Goal: Navigation & Orientation: Find specific page/section

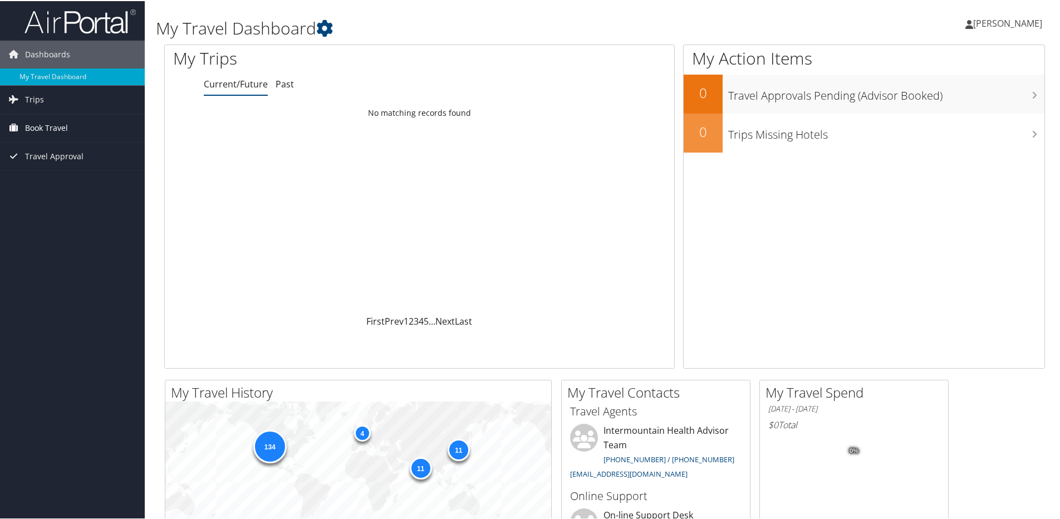
click at [38, 125] on span "Book Travel" at bounding box center [46, 127] width 43 height 28
click at [55, 97] on link "Trips" at bounding box center [72, 99] width 145 height 28
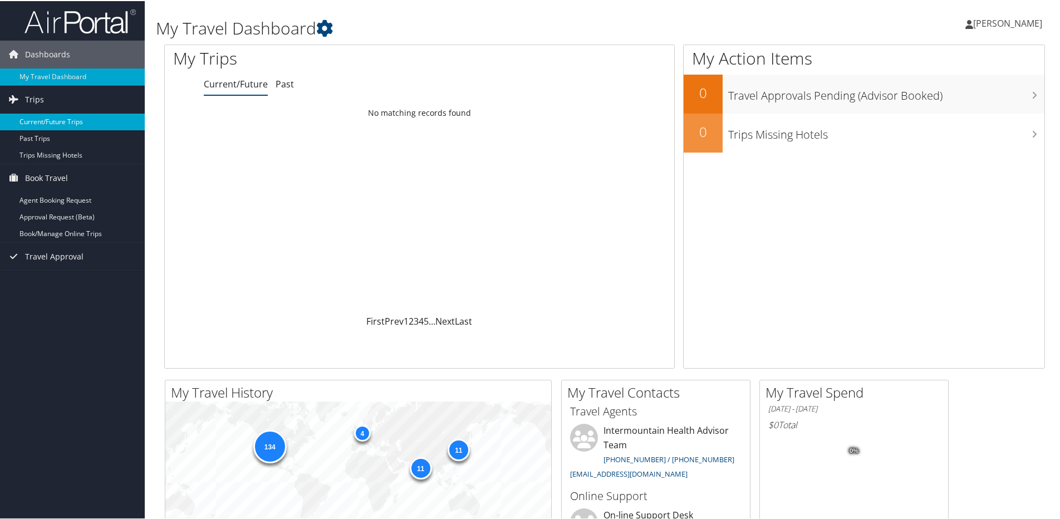
click at [51, 117] on link "Current/Future Trips" at bounding box center [72, 120] width 145 height 17
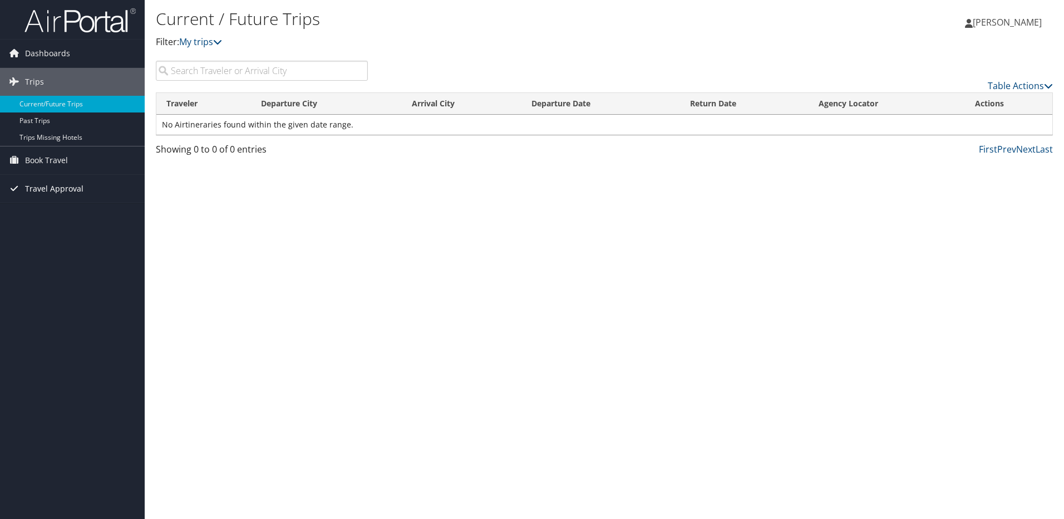
click at [47, 187] on span "Travel Approval" at bounding box center [54, 189] width 58 height 28
click at [35, 136] on link "Trips Missing Hotels" at bounding box center [72, 137] width 145 height 17
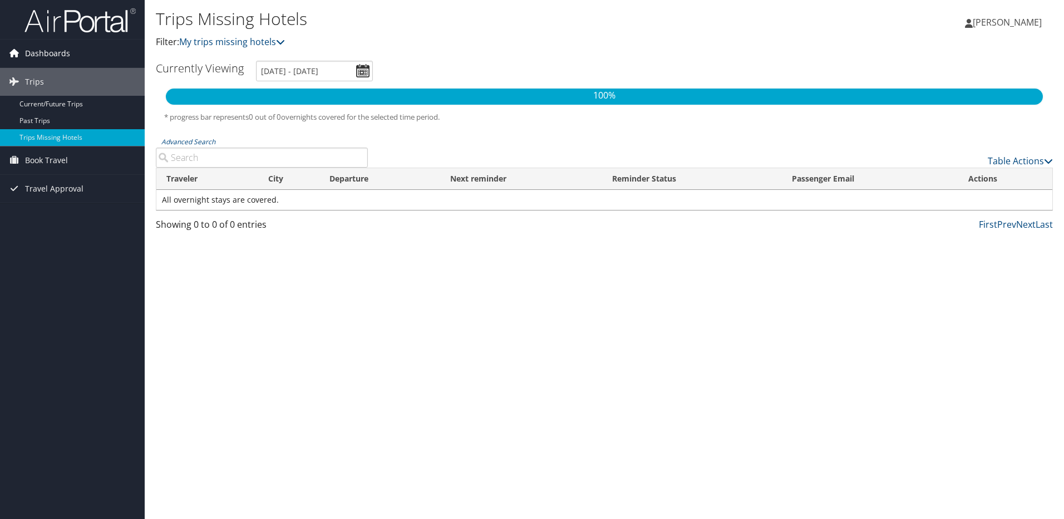
click at [51, 52] on span "Dashboards" at bounding box center [47, 54] width 45 height 28
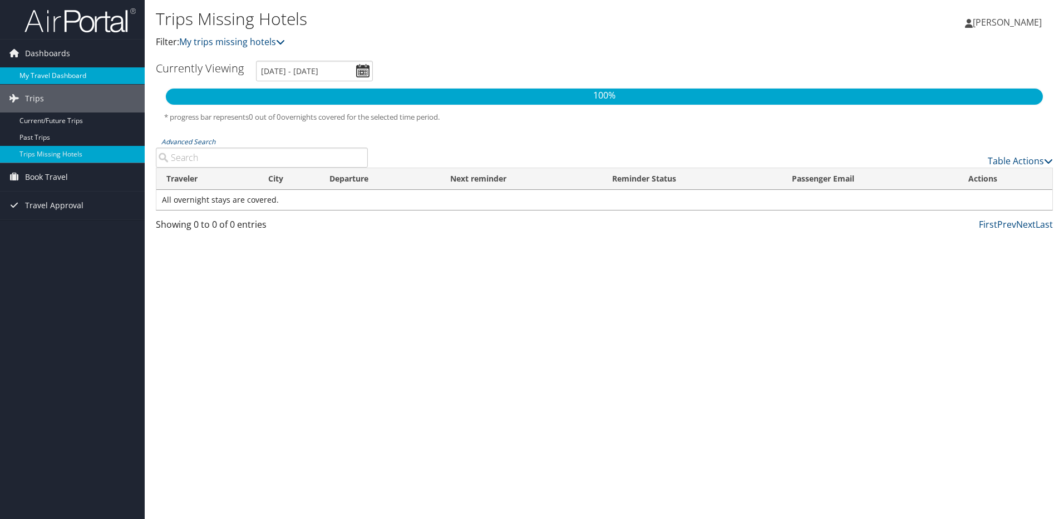
click at [51, 73] on link "My Travel Dashboard" at bounding box center [72, 75] width 145 height 17
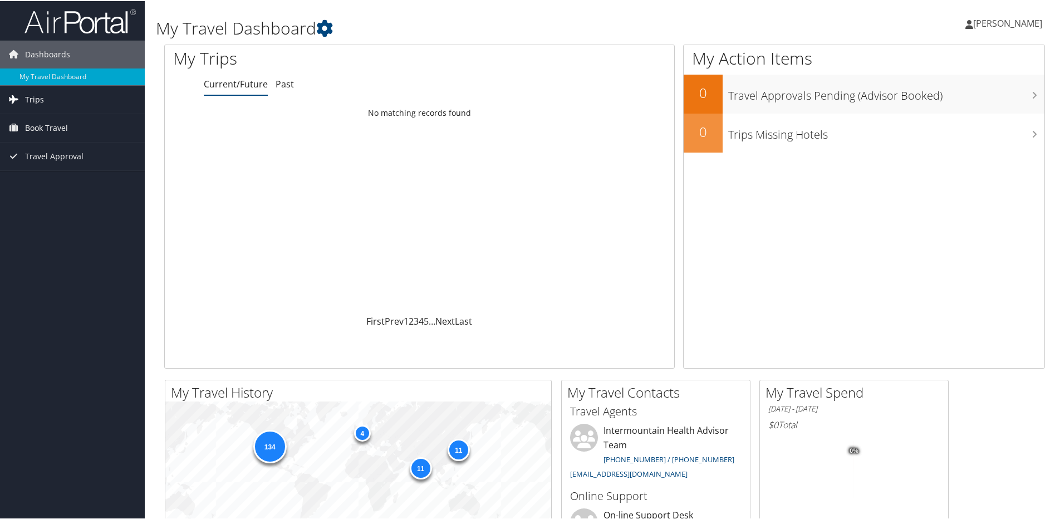
click at [31, 99] on span "Trips" at bounding box center [34, 99] width 19 height 28
click at [37, 98] on span "Trips" at bounding box center [34, 99] width 19 height 28
click at [43, 120] on link "Current/Future Trips" at bounding box center [72, 120] width 145 height 17
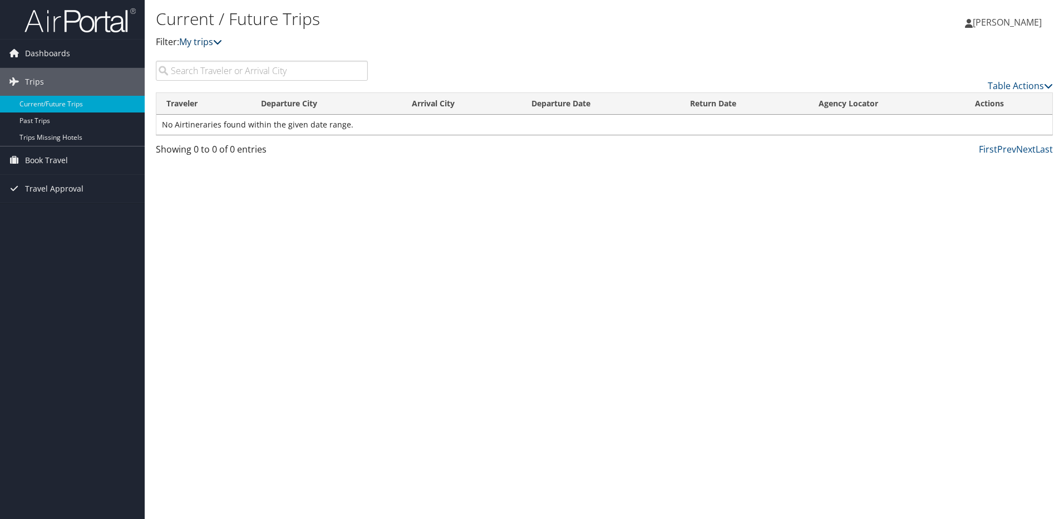
click at [220, 43] on icon at bounding box center [217, 41] width 9 height 9
click at [489, 37] on p "Filter: My trips" at bounding box center [455, 42] width 598 height 14
click at [37, 54] on span "Dashboards" at bounding box center [47, 54] width 45 height 28
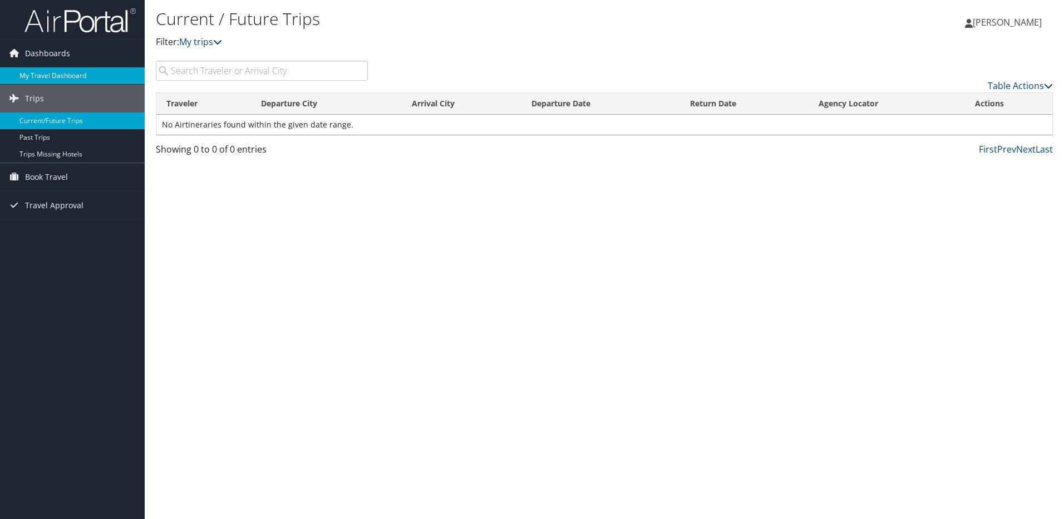
click at [42, 76] on link "My Travel Dashboard" at bounding box center [72, 75] width 145 height 17
